Goal: Task Accomplishment & Management: Manage account settings

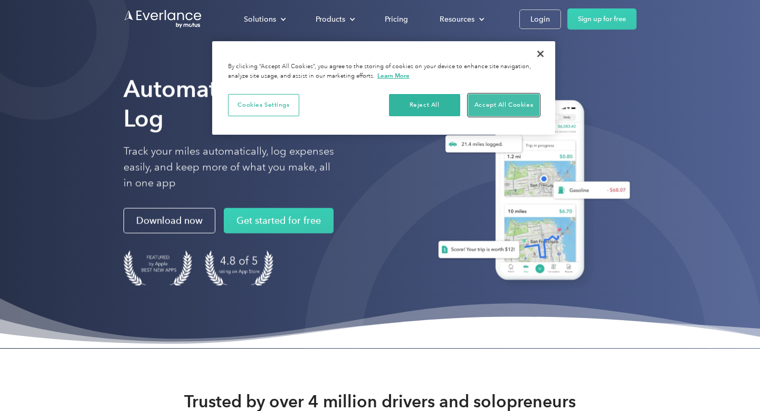
click at [491, 111] on button "Accept All Cookies" at bounding box center [503, 105] width 71 height 22
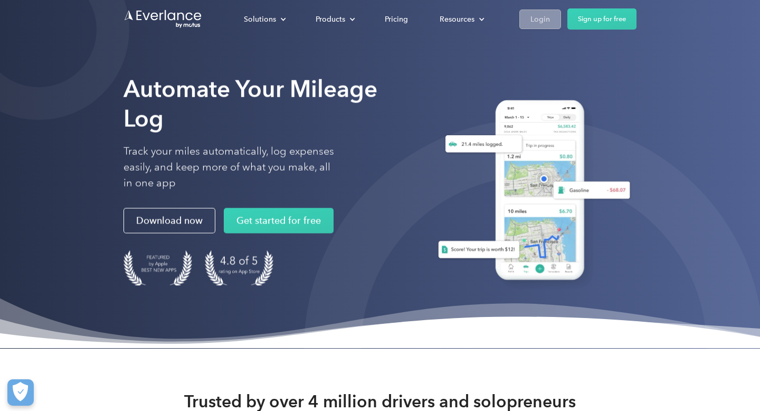
click at [540, 11] on link "Login" at bounding box center [540, 19] width 42 height 20
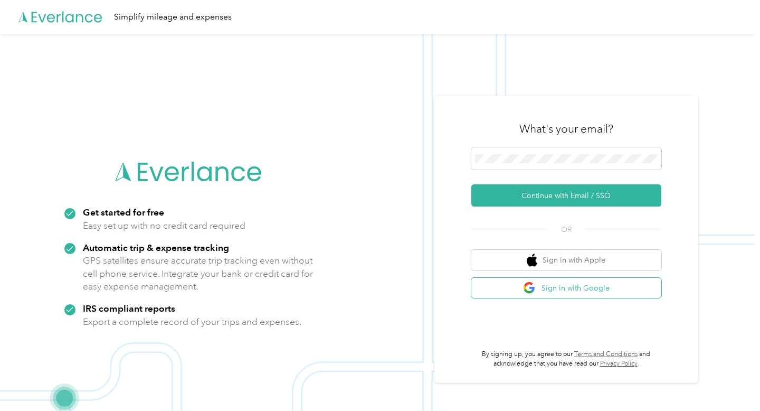
click at [526, 286] on button "Sign in with Google" at bounding box center [566, 288] width 190 height 21
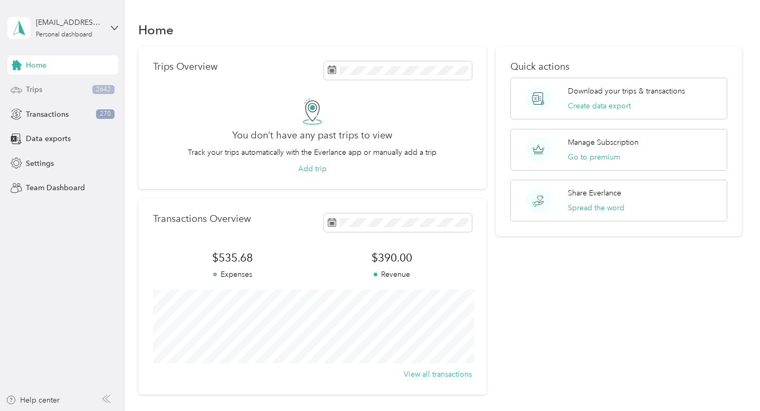
click at [61, 94] on div "Trips 2642" at bounding box center [62, 89] width 111 height 19
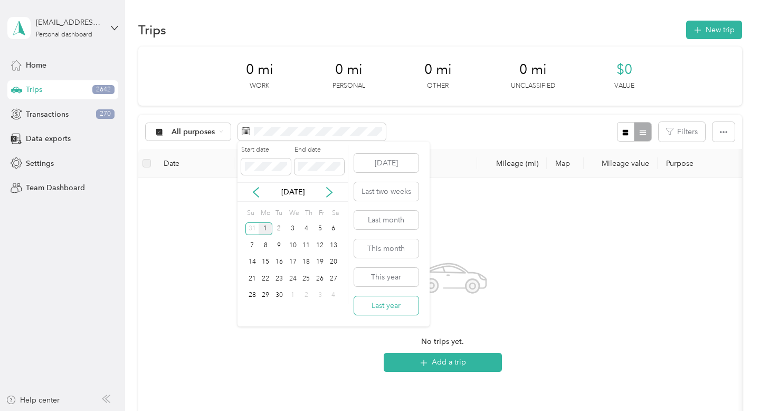
click at [378, 302] on button "Last year" at bounding box center [386, 305] width 64 height 18
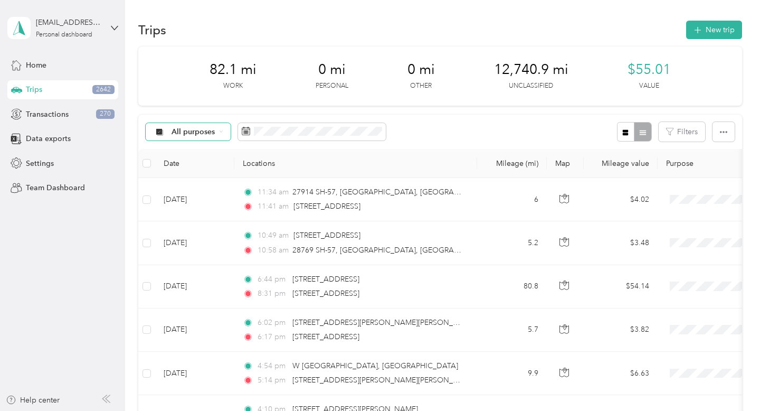
click at [209, 132] on span "All purposes" at bounding box center [194, 131] width 44 height 7
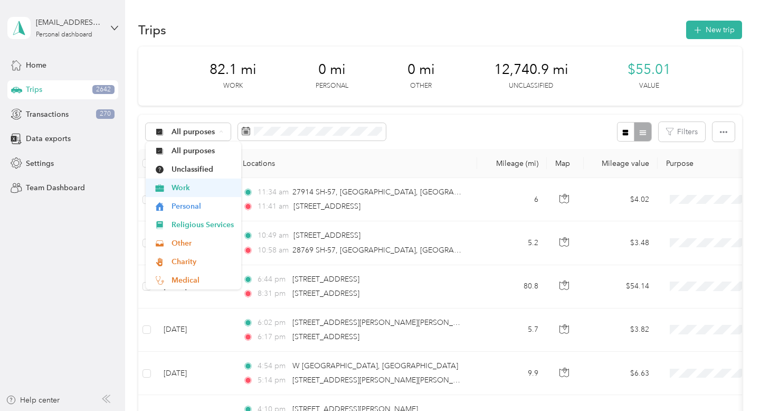
click at [192, 191] on span "Work" at bounding box center [203, 187] width 62 height 11
